Goal: Task Accomplishment & Management: Complete application form

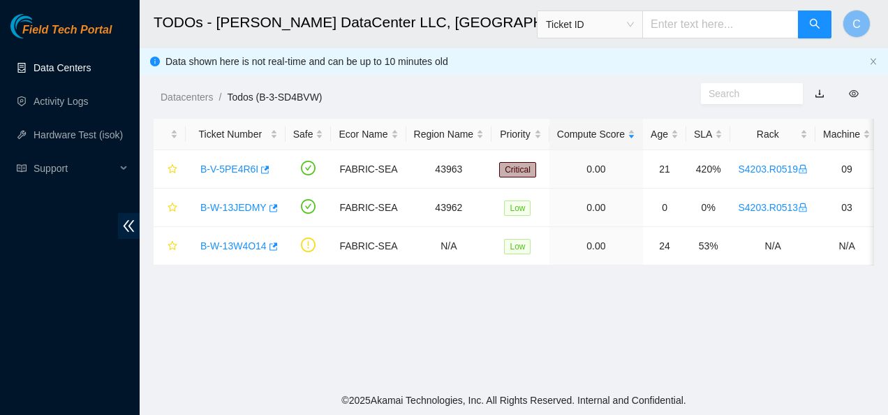
scroll to position [455, 0]
click at [66, 103] on link "Activity Logs" at bounding box center [61, 101] width 55 height 11
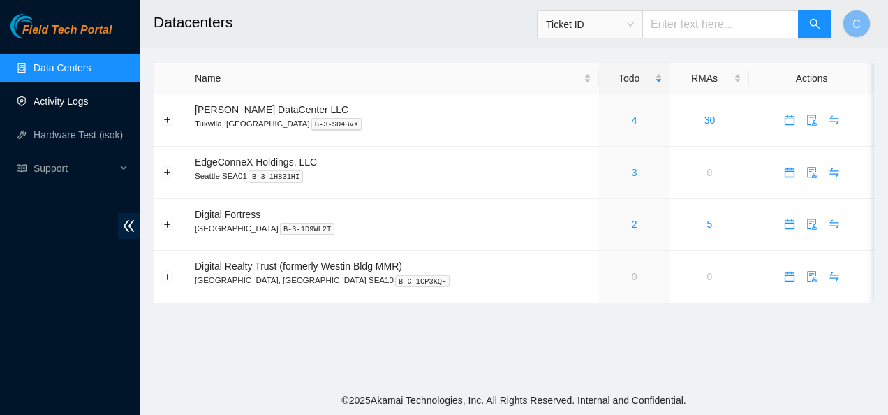
click at [66, 101] on link "Activity Logs" at bounding box center [61, 101] width 55 height 11
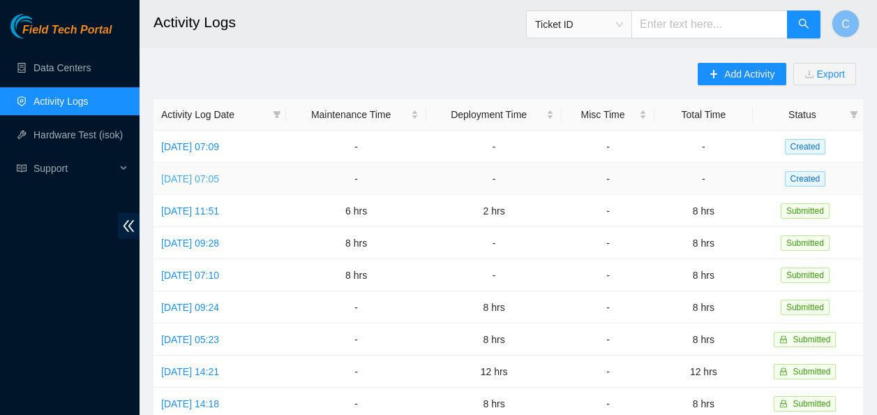
click at [195, 179] on link "[DATE] 07:05" at bounding box center [190, 178] width 58 height 11
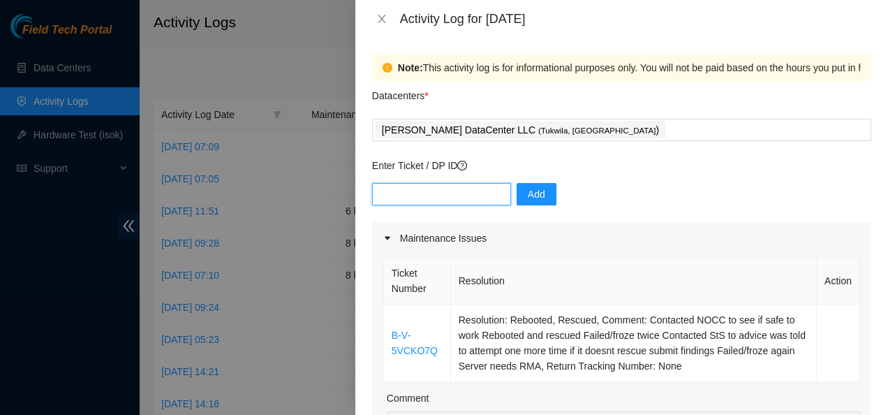
click at [416, 189] on input "text" at bounding box center [441, 194] width 139 height 22
paste input "DP85242"
type input "DP85242"
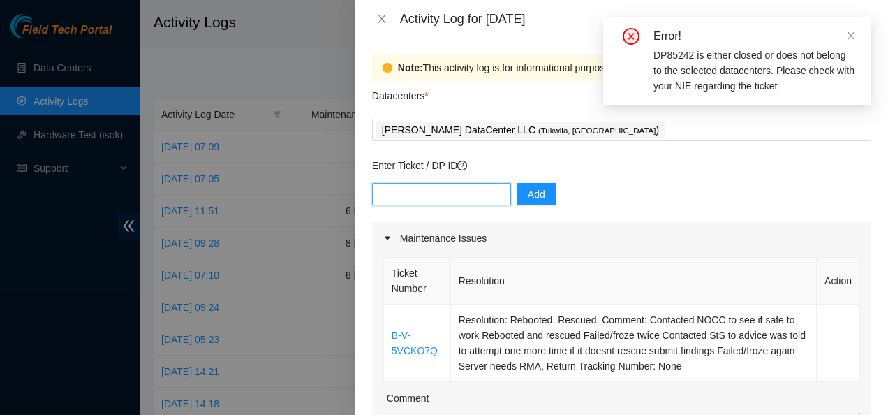
click at [456, 203] on input "text" at bounding box center [441, 194] width 139 height 22
paste input "DP85242"
click at [381, 193] on input "DP85242" at bounding box center [441, 194] width 139 height 22
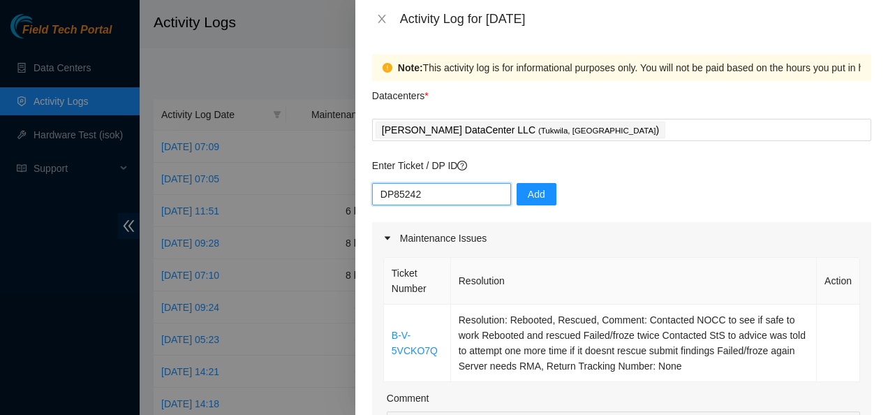
type input "DP85242"
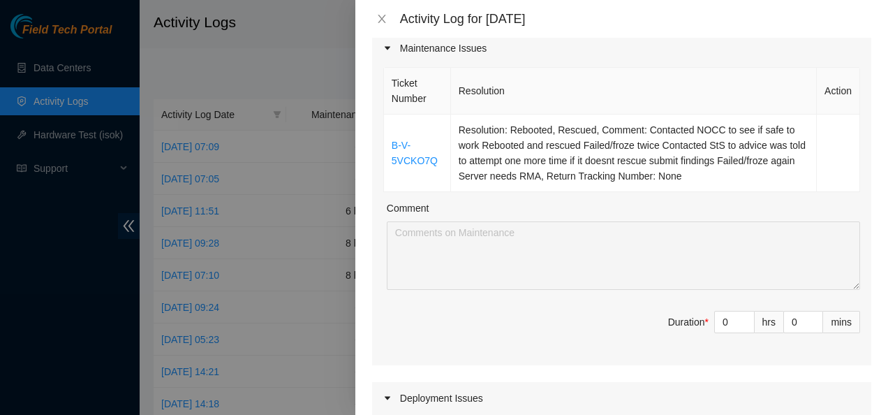
scroll to position [191, 0]
click at [721, 321] on input "0" at bounding box center [734, 321] width 39 height 21
type input "1"
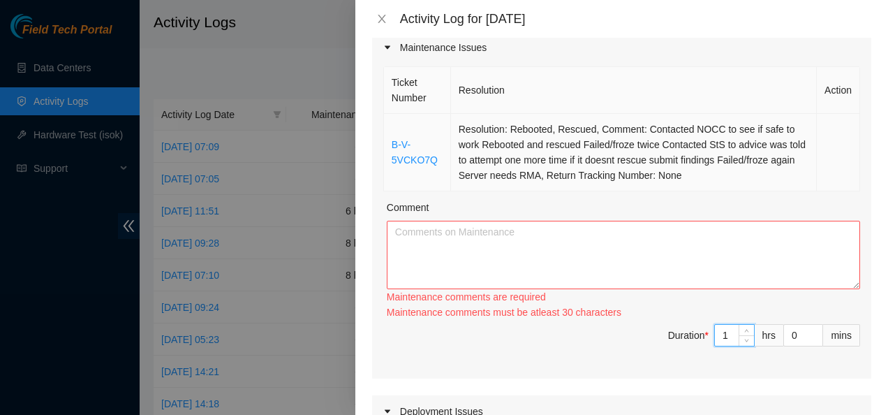
type input "1"
click at [707, 173] on td "Resolution: Rebooted, Rescued, Comment: Contacted NOCC to see if safe to work R…" at bounding box center [634, 152] width 366 height 77
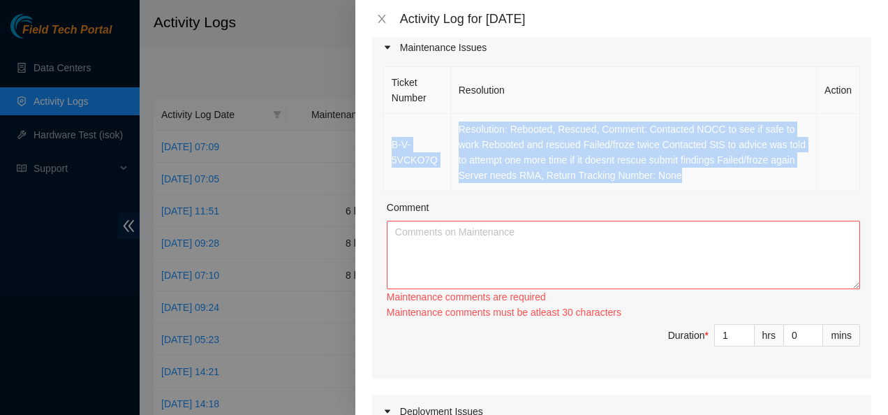
drag, startPoint x: 707, startPoint y: 173, endPoint x: 390, endPoint y: 141, distance: 318.5
click at [390, 141] on tr "B-V-5VCKO7Q Resolution: Rebooted, Rescued, Comment: Contacted NOCC to see if sa…" at bounding box center [622, 152] width 476 height 77
copy tr "B-V-5VCKO7Q Resolution: Rebooted, Rescued, Comment: Contacted NOCC to see if sa…"
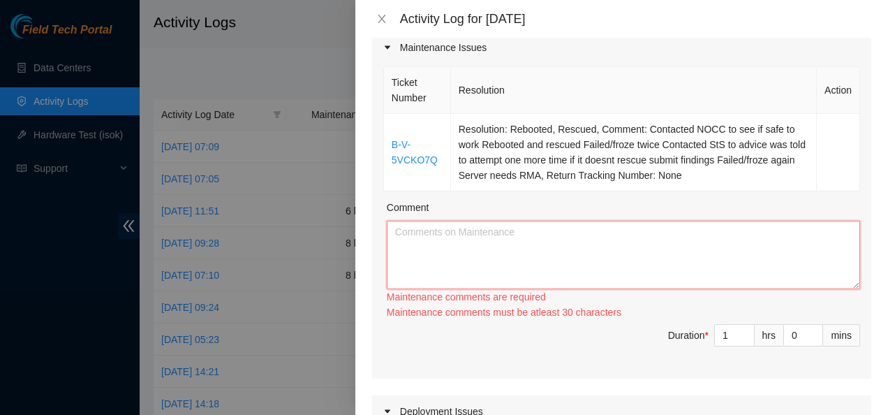
click at [420, 239] on textarea "Comment" at bounding box center [623, 255] width 473 height 68
paste textarea "B-V-5VCKO7Q Resolution: Rebooted, Rescued, Comment: Contacted NOCC to see if sa…"
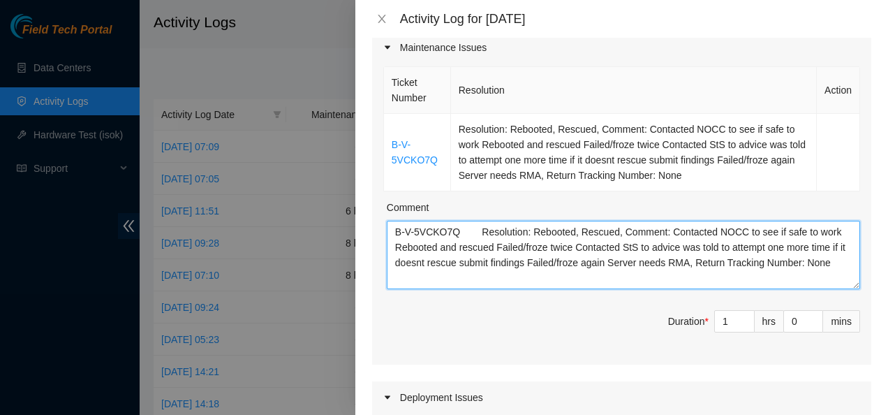
click at [456, 234] on textarea "B-V-5VCKO7Q Resolution: Rebooted, Rescued, Comment: Contacted NOCC to see if sa…" at bounding box center [623, 255] width 473 height 68
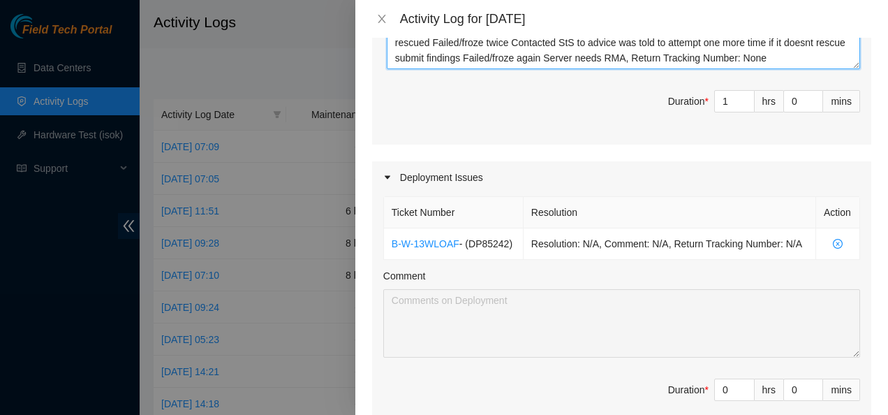
scroll to position [413, 0]
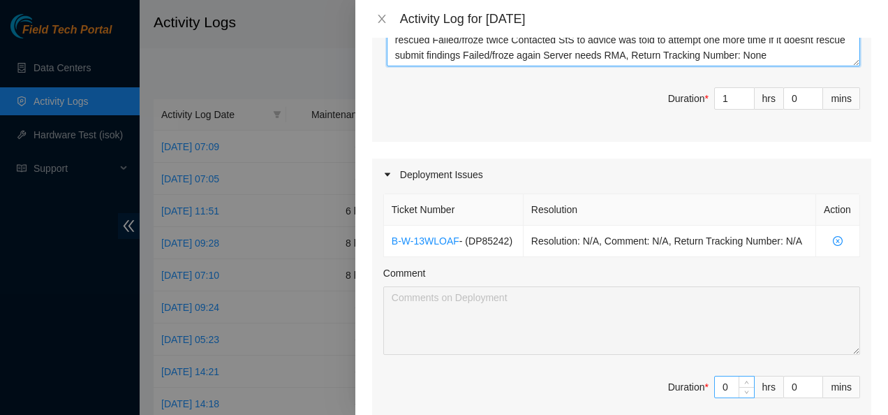
type textarea "B-V-5VCKO7Q Resolution: Rebooted, Rescued, Comment: Contacted NOCC to see if sa…"
click at [717, 385] on input "0" at bounding box center [734, 386] width 39 height 21
type input "8"
type input "9"
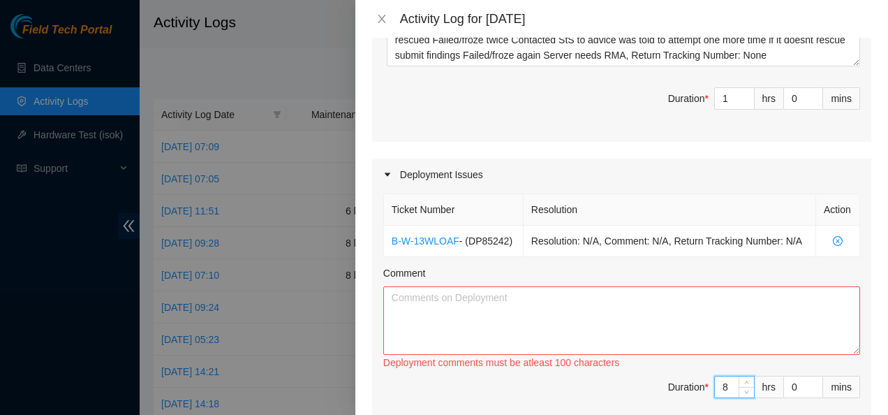
type input "1"
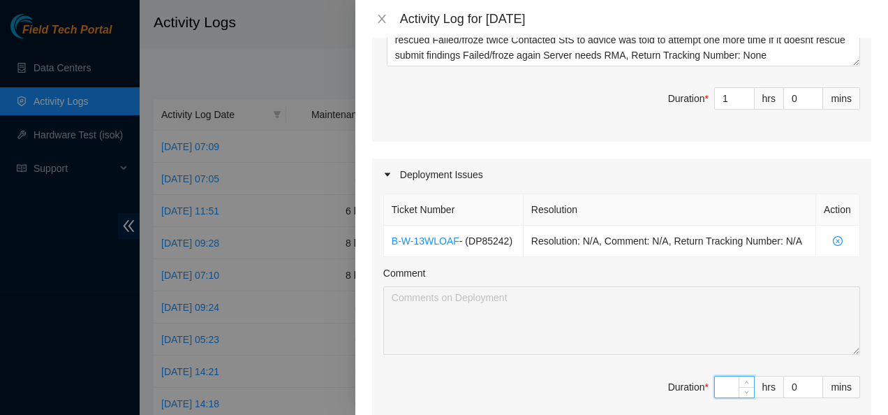
type input "7"
type input "8"
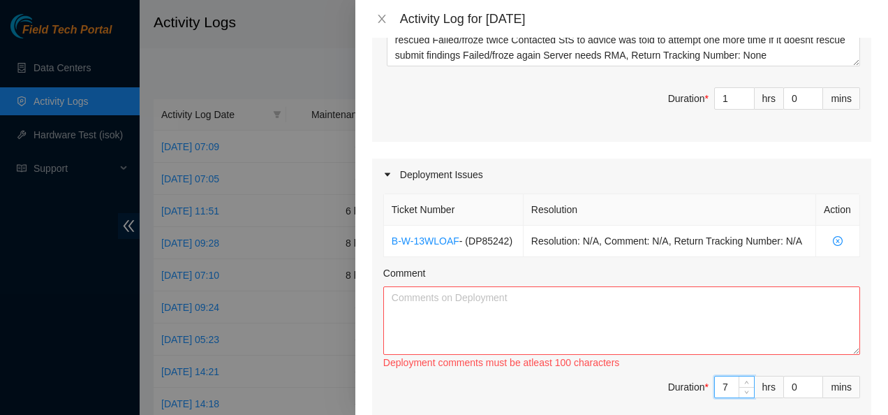
type input "7"
click at [442, 292] on textarea "Comment" at bounding box center [621, 320] width 477 height 68
paste textarea "Progress on DP85242: - Servers arrived [DATE]: Servers on SO: B-W-13X4NYD 2 X S…"
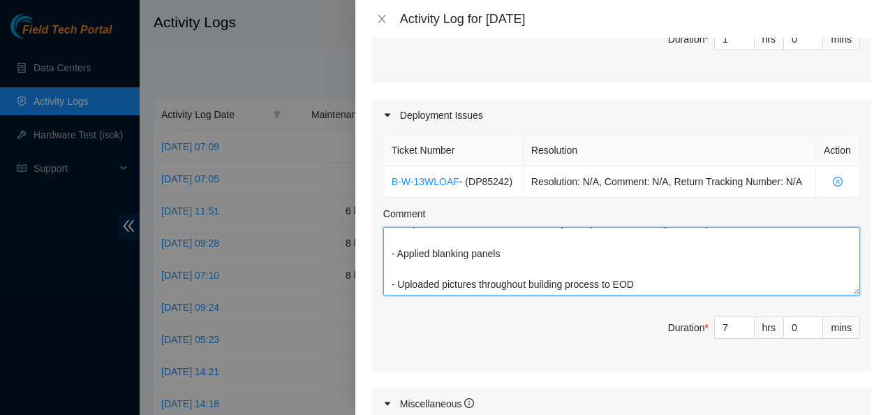
scroll to position [792, 0]
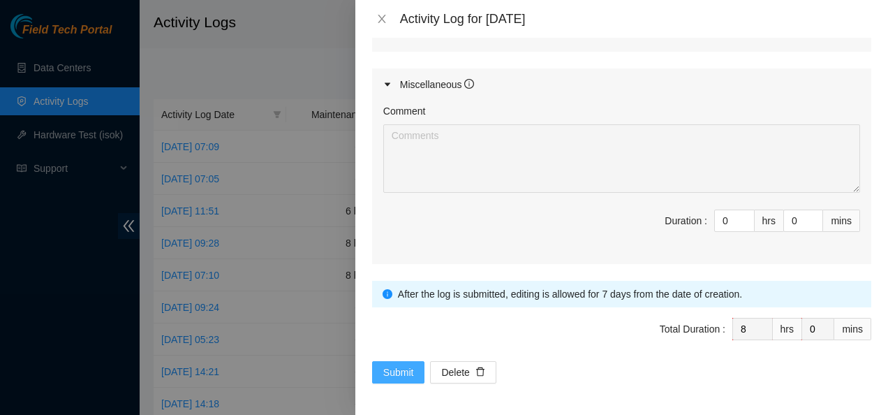
type textarea "Progress on DP85242: - Servers arrived [DATE]: Servers on SO: B-W-13X4NYD 2 X S…"
click at [402, 371] on span "Submit" at bounding box center [398, 371] width 31 height 15
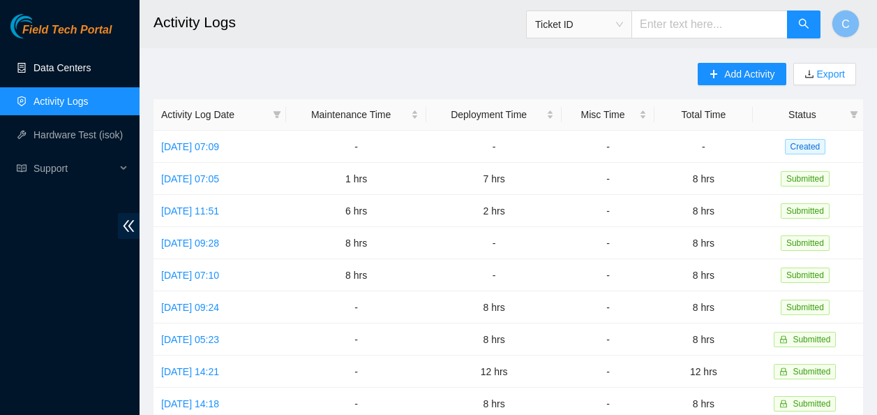
click at [70, 70] on link "Data Centers" at bounding box center [62, 67] width 57 height 11
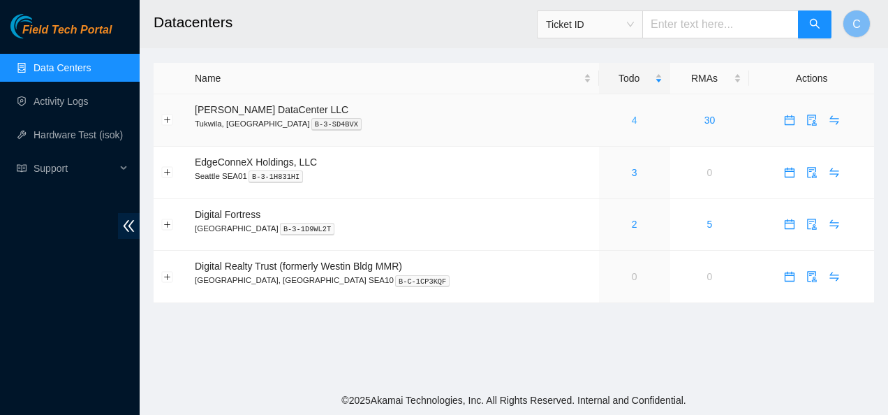
click at [632, 119] on link "4" at bounding box center [635, 119] width 6 height 11
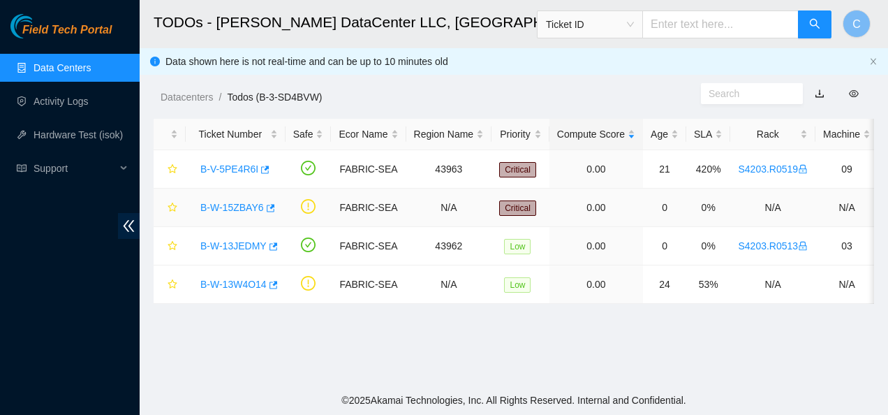
click at [233, 205] on link "B-W-15ZBAY6" at bounding box center [232, 207] width 64 height 11
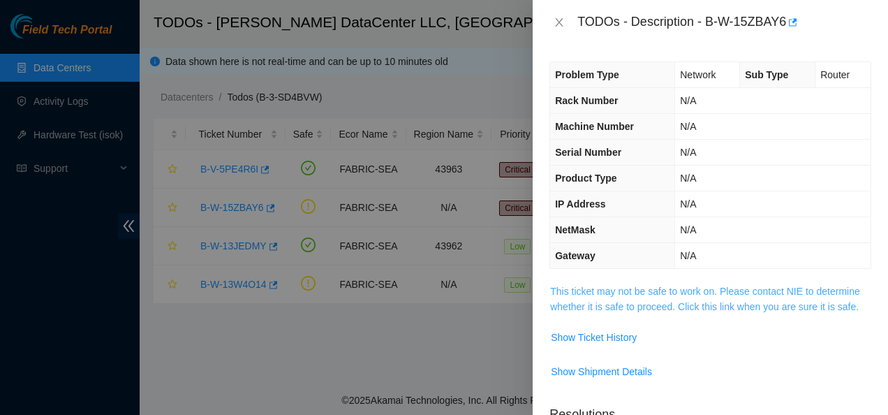
click at [558, 290] on link "This ticket may not be safe to work on. Please contact NIE to determine whether…" at bounding box center [705, 298] width 310 height 27
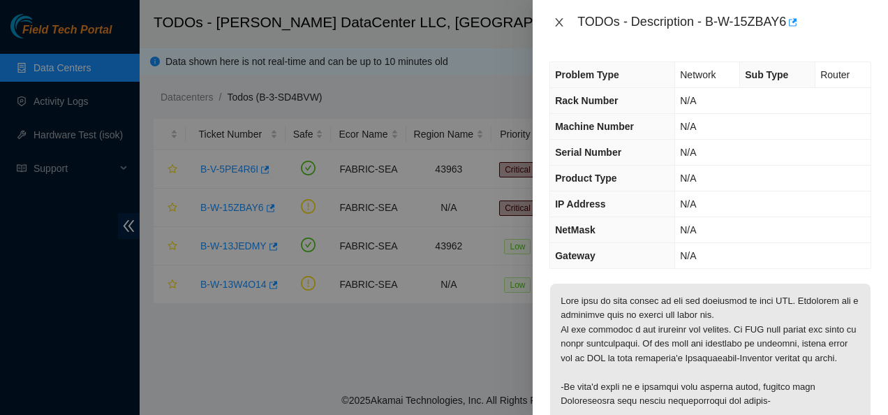
click at [558, 18] on icon "close" at bounding box center [558, 22] width 11 height 11
